Goal: Transaction & Acquisition: Book appointment/travel/reservation

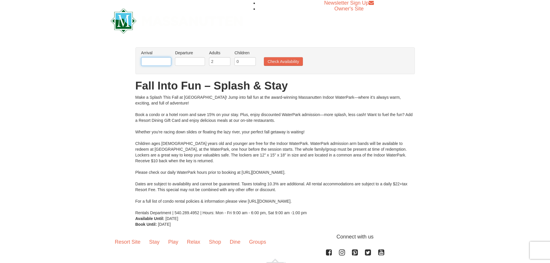
click at [157, 57] on input "text" at bounding box center [156, 61] width 30 height 9
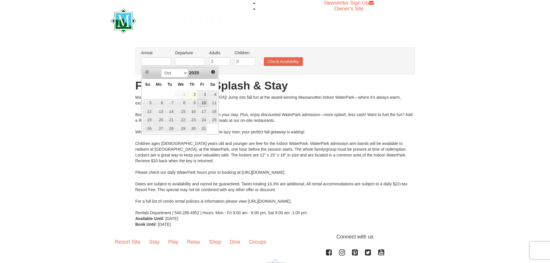
click at [202, 103] on link "10" at bounding box center [202, 103] width 10 height 8
type input "[DATE]"
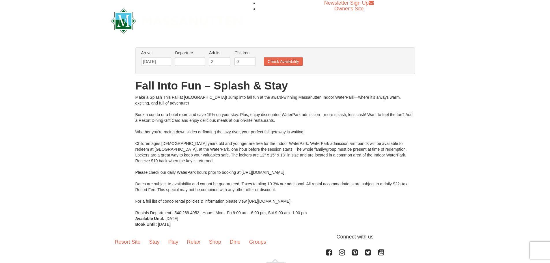
click at [191, 55] on label "Departure Please format dates MM/DD/YYYY Please format dates MM/DD/YYYY" at bounding box center [190, 53] width 30 height 6
click at [191, 61] on input "text" at bounding box center [190, 61] width 30 height 9
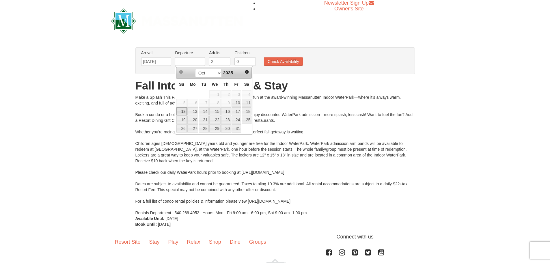
click at [183, 112] on link "12" at bounding box center [181, 111] width 10 height 8
type input "10/12/2025"
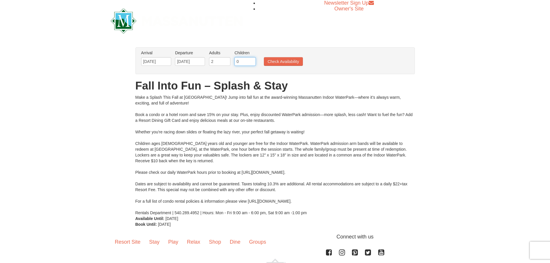
click at [244, 62] on input "0" at bounding box center [244, 61] width 21 height 9
type input "2"
click at [277, 62] on button "Check Availability" at bounding box center [283, 61] width 39 height 9
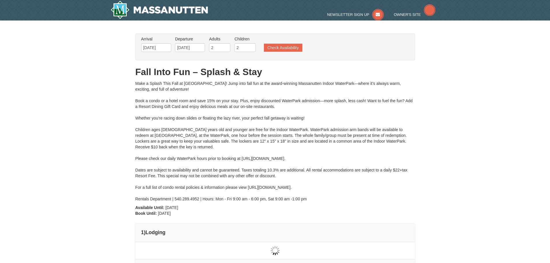
type input "10/12/2025"
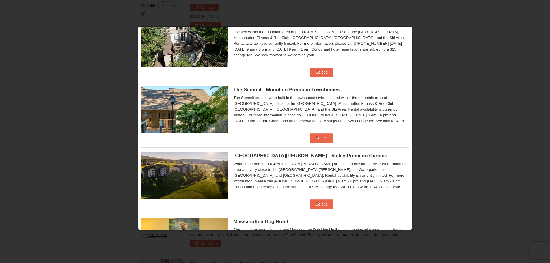
scroll to position [158, 0]
click at [321, 204] on button "Select" at bounding box center [321, 203] width 23 height 9
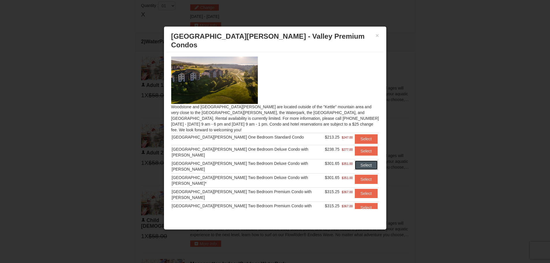
click at [359, 160] on button "Select" at bounding box center [366, 164] width 23 height 9
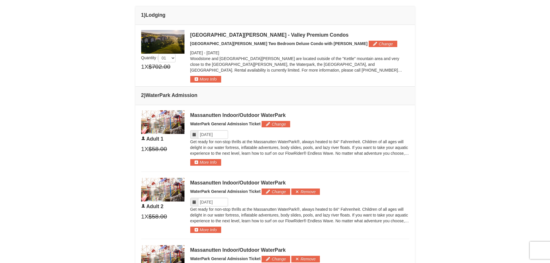
scroll to position [217, 0]
drag, startPoint x: 196, startPoint y: 130, endPoint x: 198, endPoint y: 133, distance: 3.7
click at [196, 131] on span at bounding box center [194, 134] width 8 height 9
click at [194, 135] on icon at bounding box center [194, 135] width 4 height 4
click at [217, 136] on input "Please format dates MM/DD/YYYY" at bounding box center [213, 134] width 30 height 9
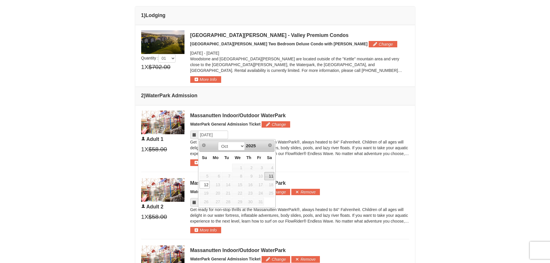
click at [271, 175] on link "11" at bounding box center [269, 176] width 10 height 8
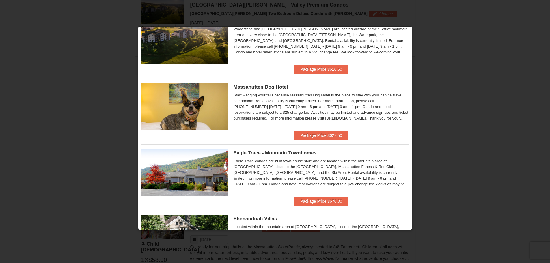
scroll to position [0, 0]
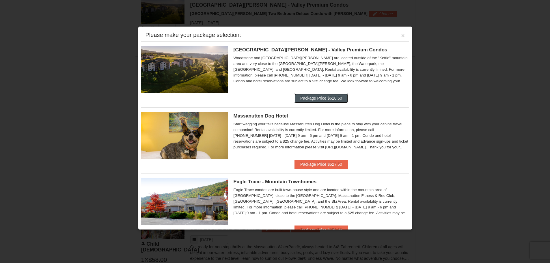
click at [326, 100] on button "Package Price $610.50" at bounding box center [320, 97] width 53 height 9
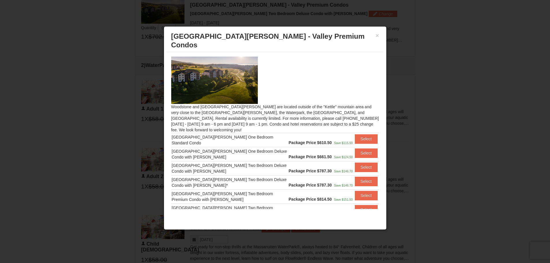
scroll to position [19, 0]
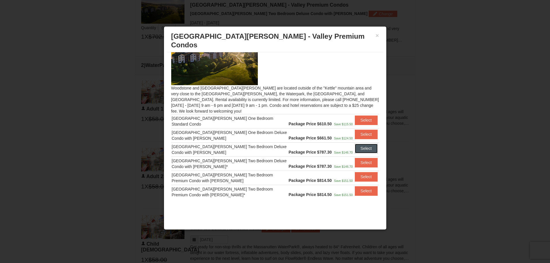
click at [357, 144] on button "Select" at bounding box center [366, 148] width 23 height 9
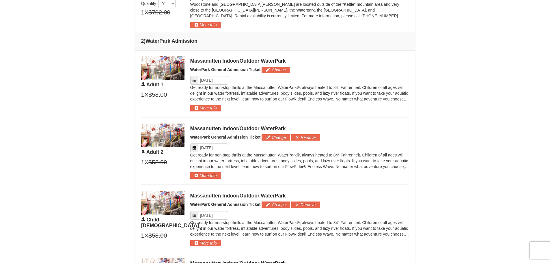
scroll to position [276, 0]
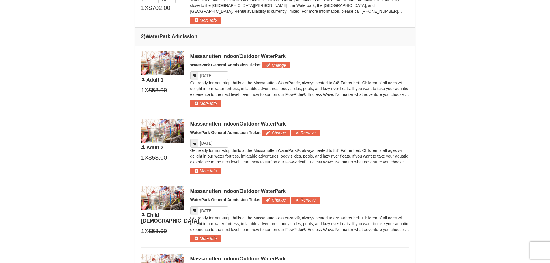
click at [197, 144] on span at bounding box center [194, 143] width 8 height 9
click at [283, 134] on button "Change" at bounding box center [275, 133] width 29 height 6
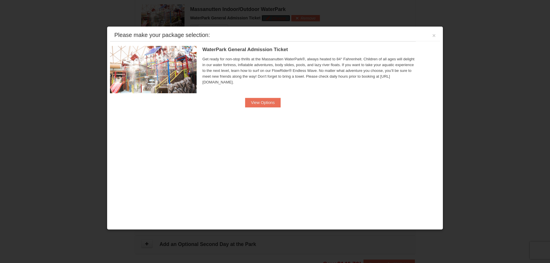
scroll to position [395, 0]
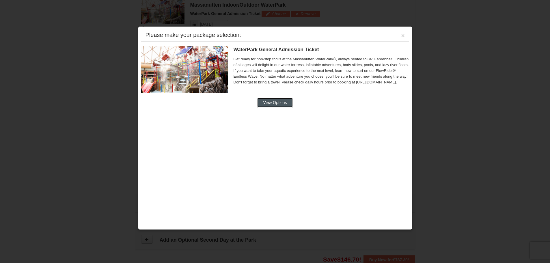
click at [274, 103] on button "View Options" at bounding box center [274, 102] width 35 height 9
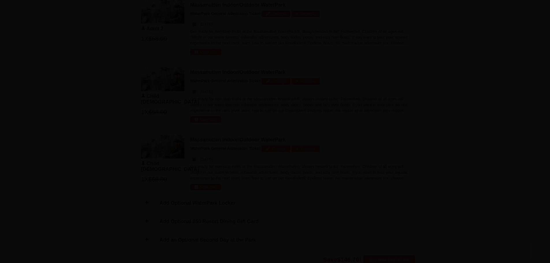
scroll to position [0, 0]
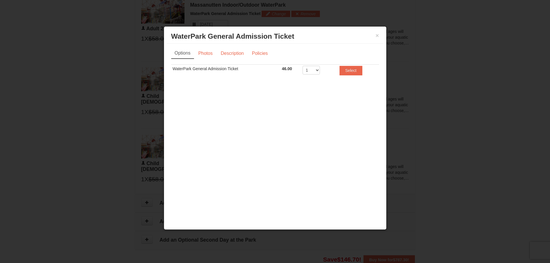
click at [383, 31] on div "× WaterPark General Admission Ticket Massanutten Indoor/Outdoor WaterPark" at bounding box center [275, 36] width 216 height 14
click at [377, 35] on button "×" at bounding box center [376, 36] width 3 height 6
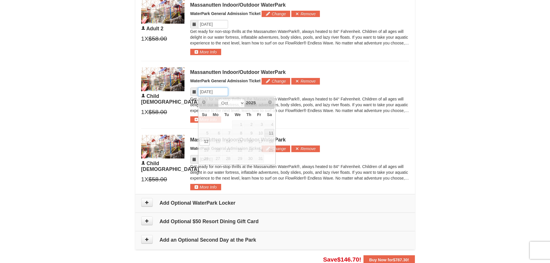
click at [199, 93] on input "Please format dates MM/DD/YYYY" at bounding box center [213, 91] width 30 height 9
click at [270, 130] on link "11" at bounding box center [269, 133] width 10 height 8
type input "[DATE]"
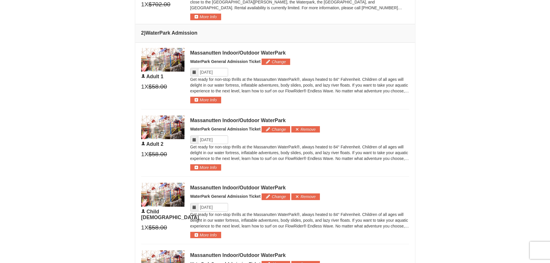
scroll to position [308, 0]
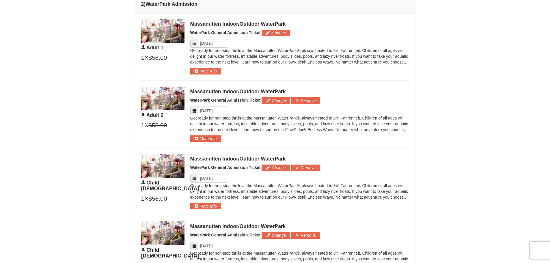
click at [192, 108] on span at bounding box center [194, 110] width 8 height 9
click at [212, 113] on input "Please format dates MM/DD/YYYY" at bounding box center [213, 110] width 30 height 9
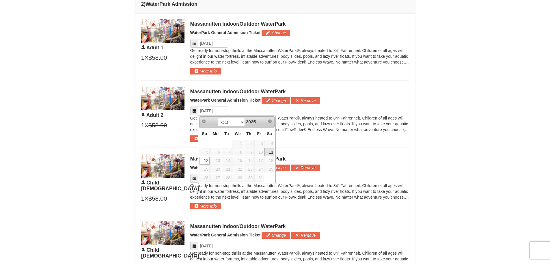
click at [268, 154] on link "11" at bounding box center [269, 152] width 10 height 8
type input "[DATE]"
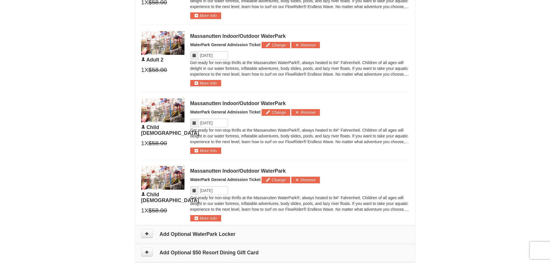
scroll to position [366, 0]
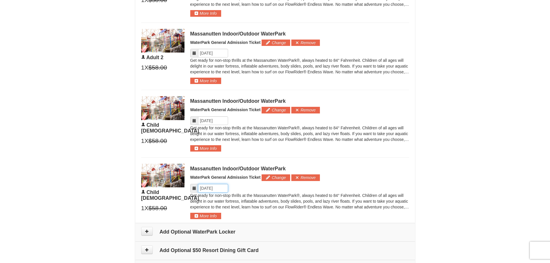
click at [219, 186] on input "Please format dates MM/DD/YYYY" at bounding box center [213, 188] width 30 height 9
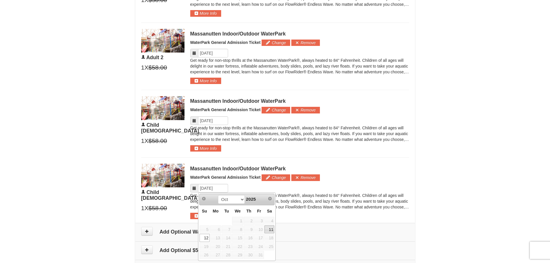
click at [268, 229] on link "11" at bounding box center [269, 229] width 10 height 8
type input "[DATE]"
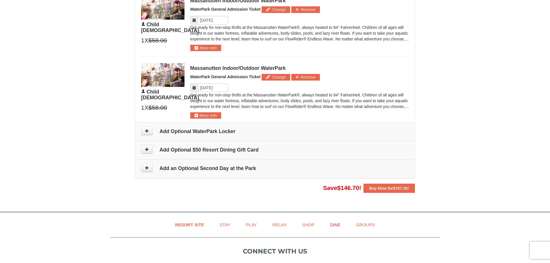
scroll to position [491, 0]
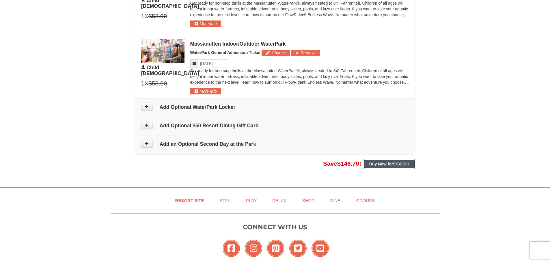
click at [378, 164] on strong "Buy Now for $787.30 !" at bounding box center [389, 164] width 40 height 5
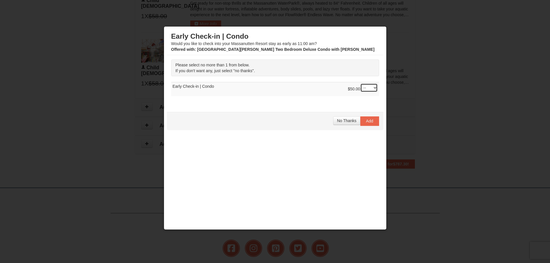
click at [368, 90] on select "-- 01" at bounding box center [368, 87] width 17 height 9
select select "1"
click at [360, 83] on select "-- 01" at bounding box center [368, 87] width 17 height 9
click at [366, 123] on span "Add" at bounding box center [369, 121] width 7 height 5
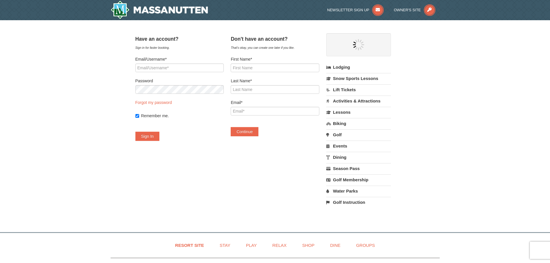
select select "10"
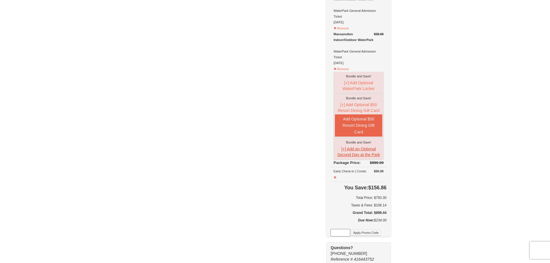
scroll to position [231, 0]
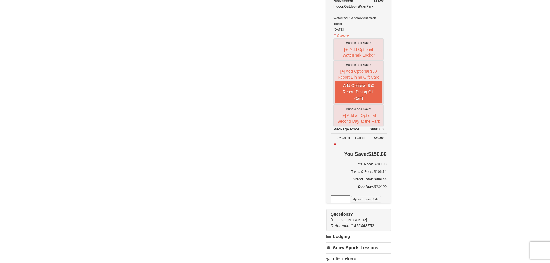
drag, startPoint x: 393, startPoint y: 176, endPoint x: 381, endPoint y: 174, distance: 12.6
click at [381, 184] on div "Due Now: $234.00" at bounding box center [358, 190] width 56 height 12
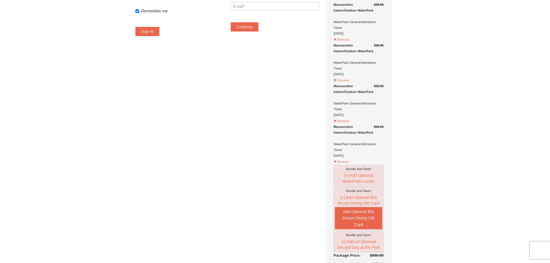
scroll to position [0, 0]
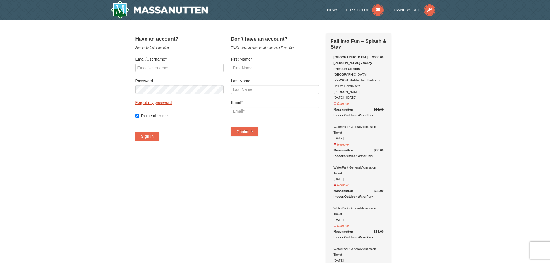
click at [167, 102] on link "Forgot my password" at bounding box center [153, 102] width 37 height 5
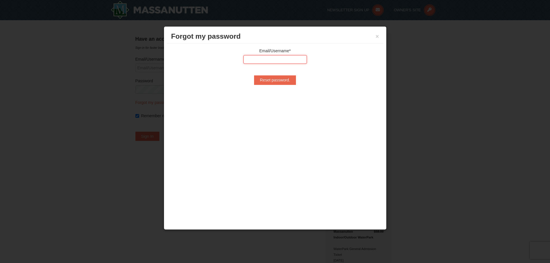
click at [263, 58] on input "text" at bounding box center [274, 59] width 63 height 9
type input "[EMAIL_ADDRESS][PERSON_NAME][DOMAIN_NAME]"
click at [271, 81] on input "Reset password." at bounding box center [275, 79] width 42 height 9
type input "Reset password."
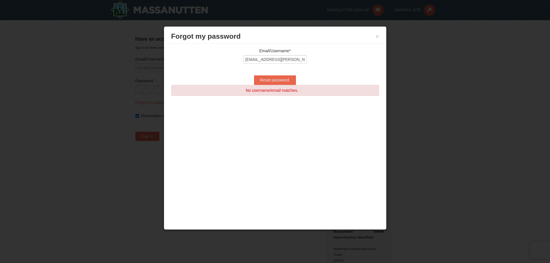
click at [379, 35] on div "Forgot my password ×" at bounding box center [275, 36] width 216 height 14
click at [376, 36] on button "×" at bounding box center [376, 36] width 3 height 6
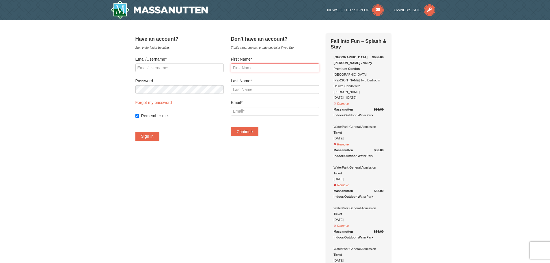
click at [272, 69] on input "First Name*" at bounding box center [275, 67] width 88 height 9
type input "[PERSON_NAME]"
type input "Waters"
type input "[EMAIL_ADDRESS][PERSON_NAME][DOMAIN_NAME]"
click at [257, 132] on button "Continue" at bounding box center [245, 131] width 28 height 9
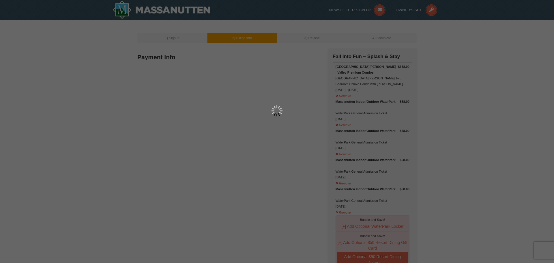
type input "Kelsey Waters"
type input "[EMAIL_ADDRESS][PERSON_NAME][DOMAIN_NAME]"
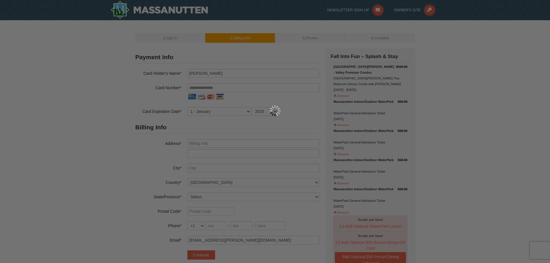
select select "10"
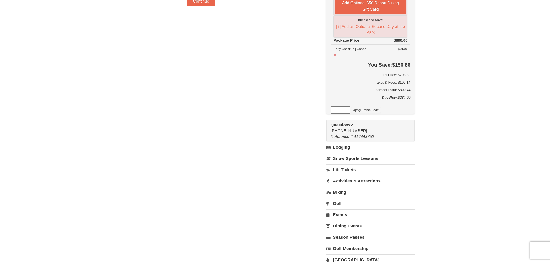
scroll to position [254, 0]
